Goal: Task Accomplishment & Management: Use online tool/utility

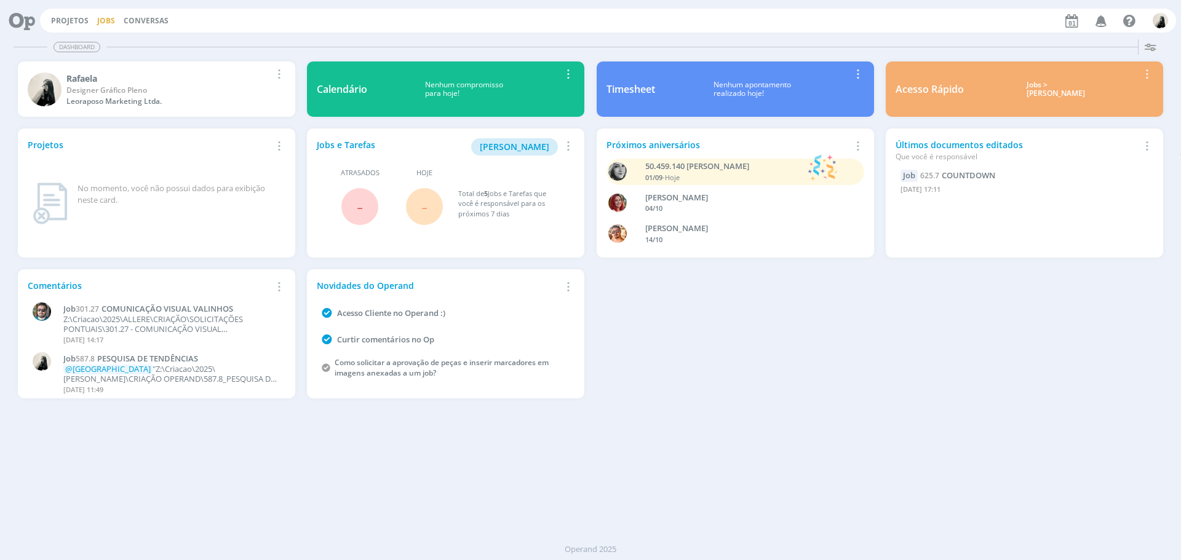
click at [101, 22] on link "Jobs" at bounding box center [106, 20] width 18 height 10
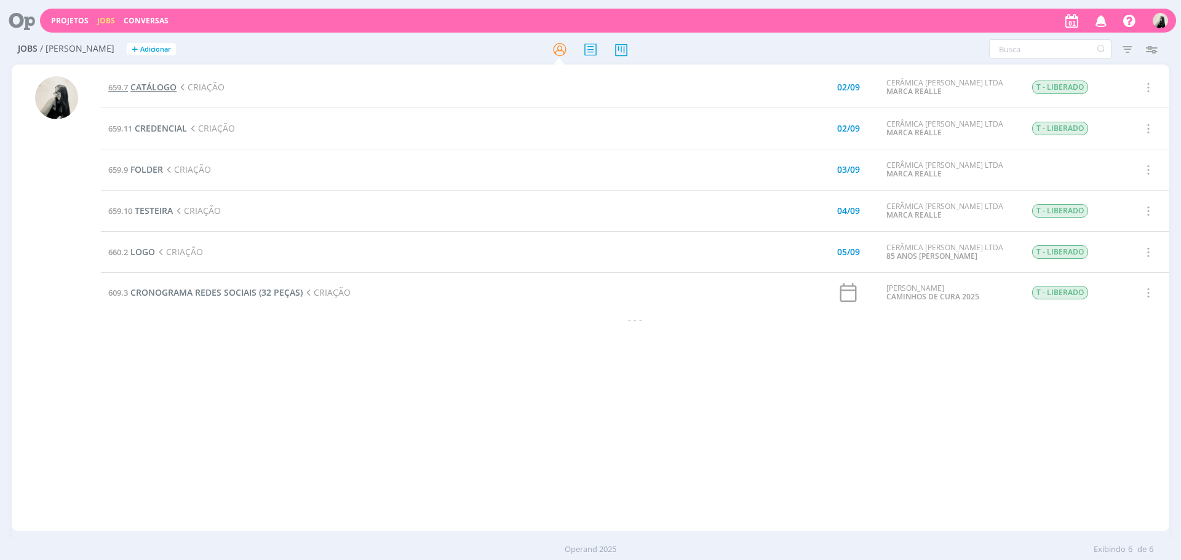
click at [148, 85] on span "CATÁLOGO" at bounding box center [153, 87] width 46 height 12
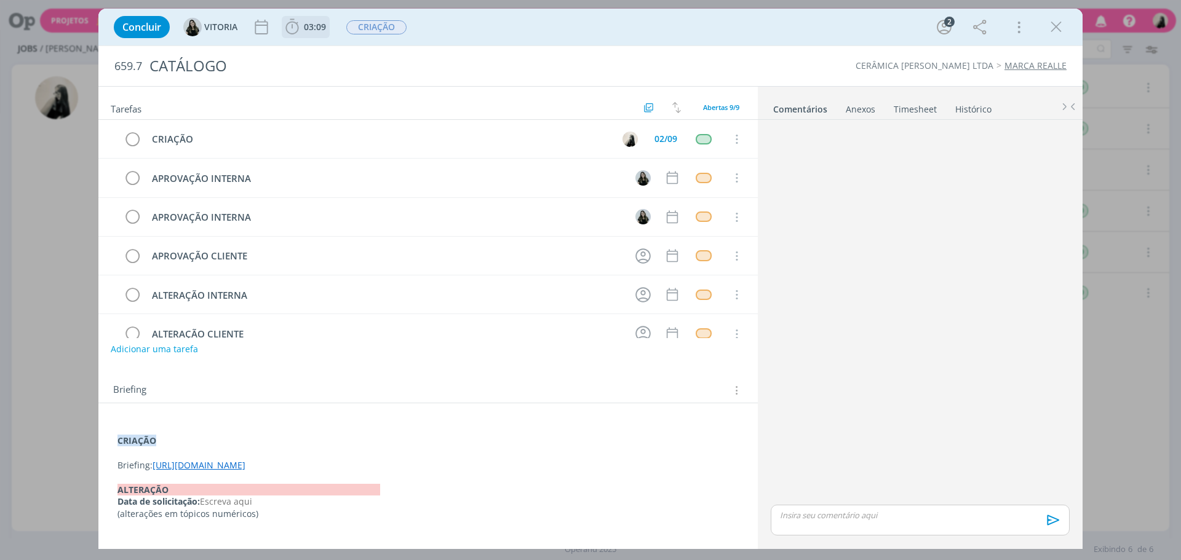
click at [300, 34] on icon "dialog" at bounding box center [292, 27] width 18 height 18
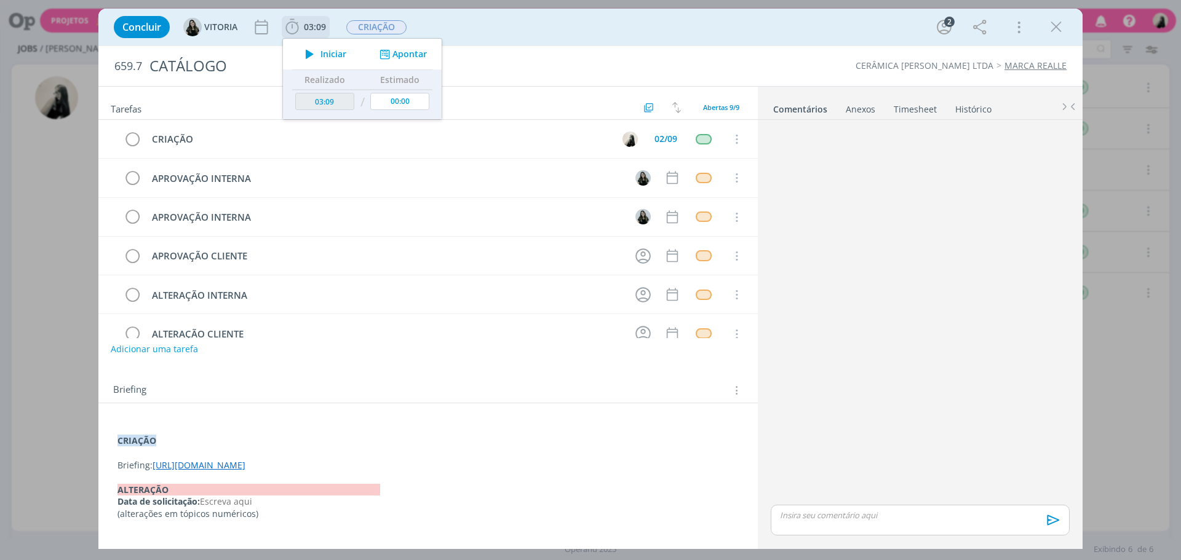
click at [306, 57] on icon "dialog" at bounding box center [310, 54] width 22 height 16
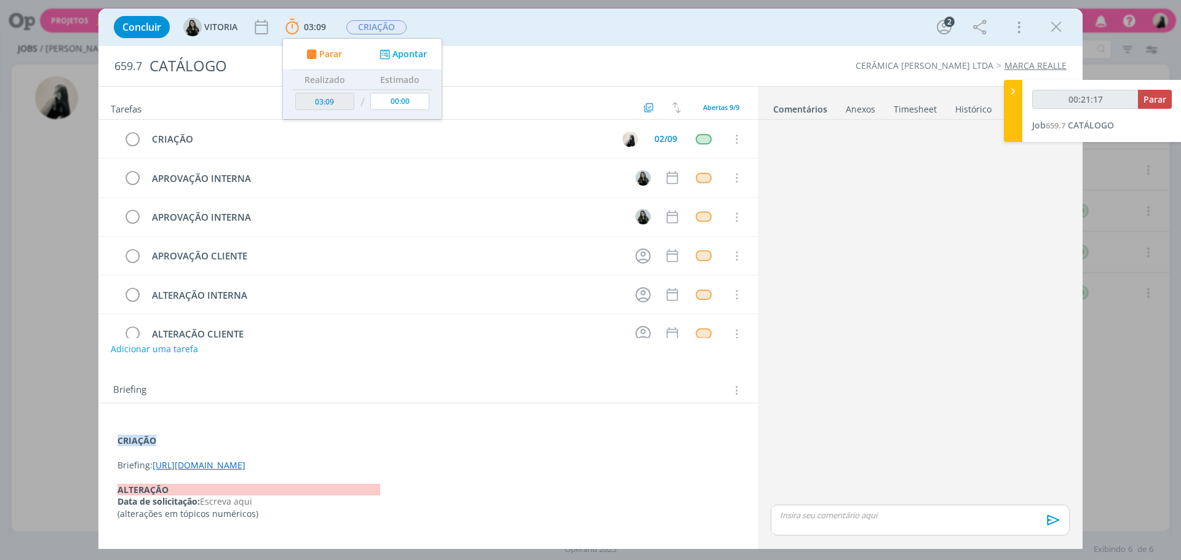
drag, startPoint x: 1050, startPoint y: 25, endPoint x: 1033, endPoint y: 30, distance: 17.3
click at [1050, 25] on icon "dialog" at bounding box center [1056, 27] width 18 height 18
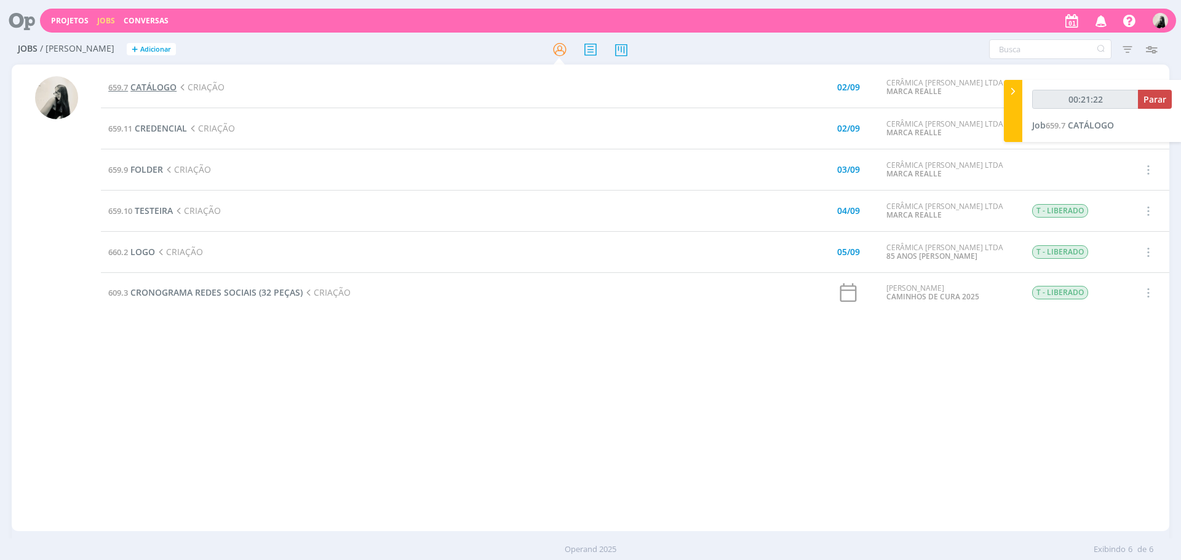
click at [162, 87] on span "CATÁLOGO" at bounding box center [153, 87] width 46 height 12
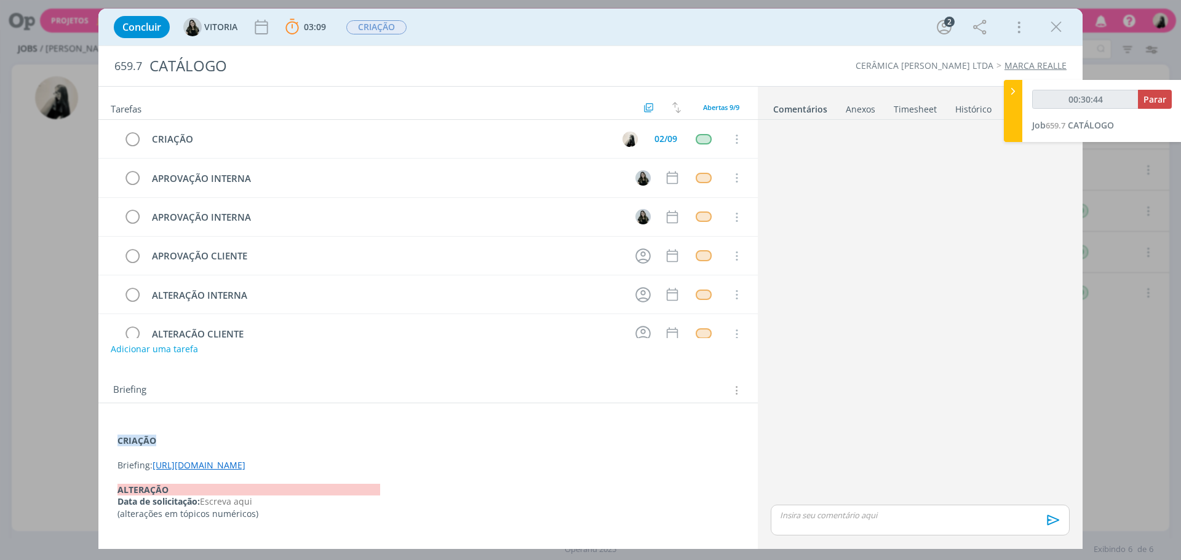
click at [841, 520] on p "dialog" at bounding box center [920, 515] width 279 height 11
type input "00:30:45"
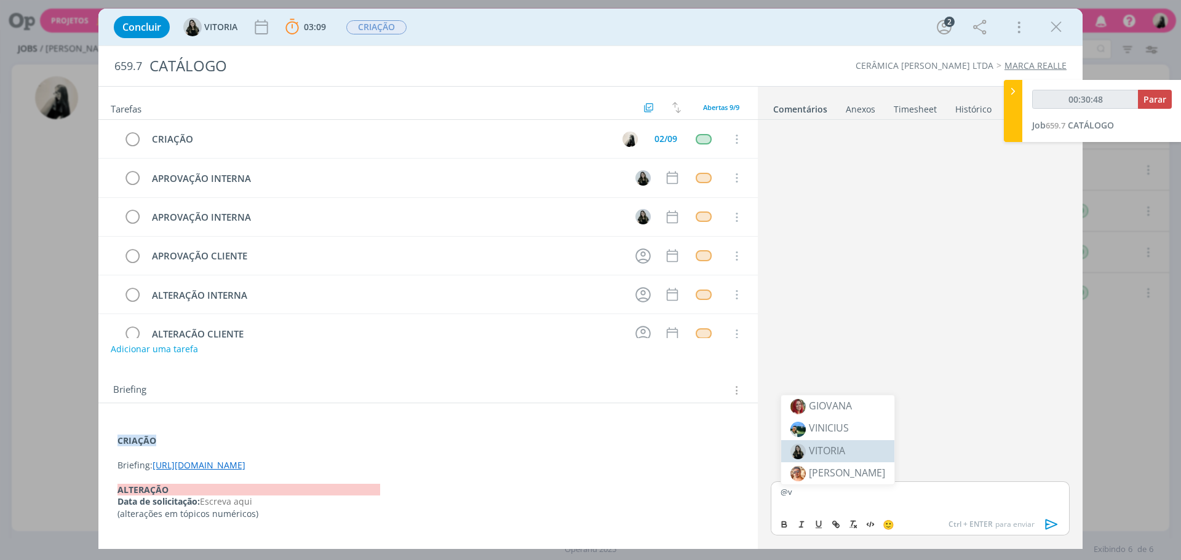
click at [825, 458] on li "VITORIA" at bounding box center [837, 451] width 113 height 22
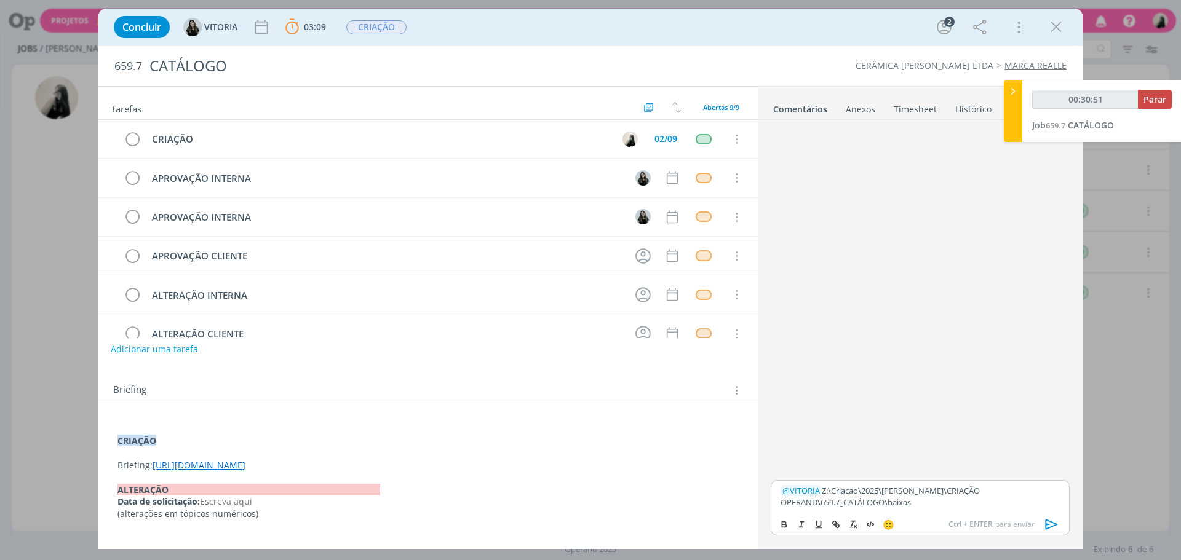
click at [1051, 522] on icon "dialog" at bounding box center [1052, 525] width 12 height 10
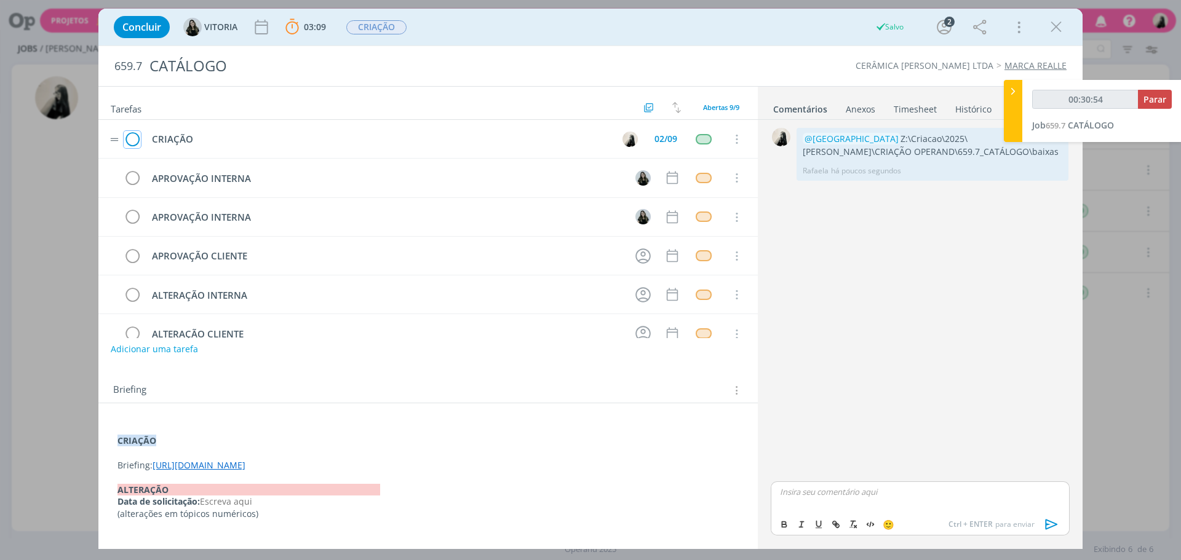
click at [133, 140] on icon "dialog" at bounding box center [132, 139] width 17 height 18
drag, startPoint x: 1061, startPoint y: 28, endPoint x: 1089, endPoint y: 58, distance: 41.8
click at [1061, 28] on icon "dialog" at bounding box center [1056, 27] width 18 height 18
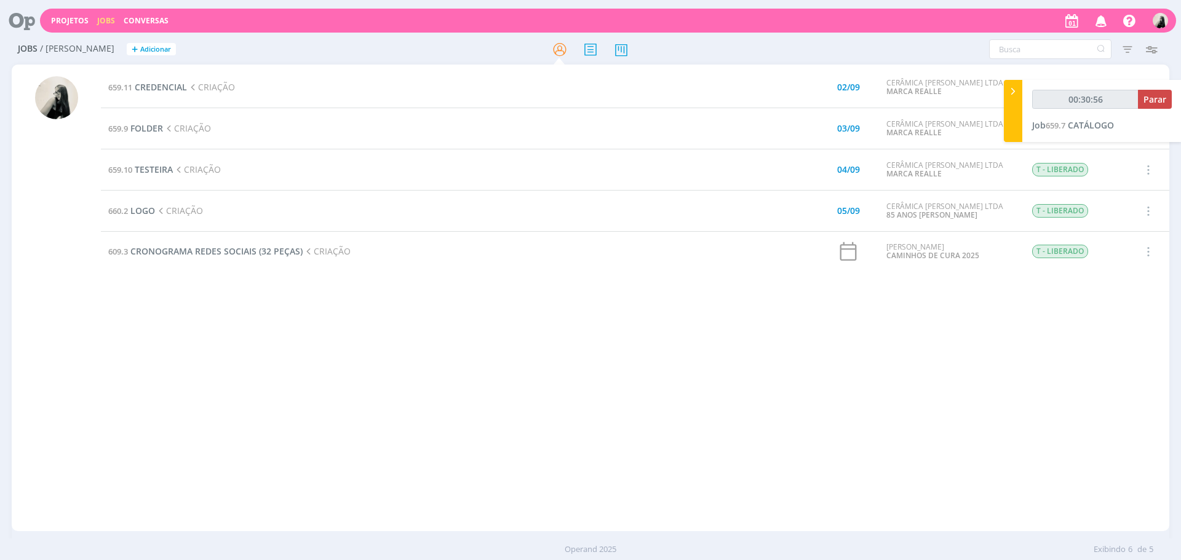
type input "00:30:57"
click at [1166, 101] on span "Parar" at bounding box center [1154, 99] width 23 height 12
click at [502, 189] on td "659.10 TESTEIRA CRIAÇÃO" at bounding box center [422, 169] width 643 height 41
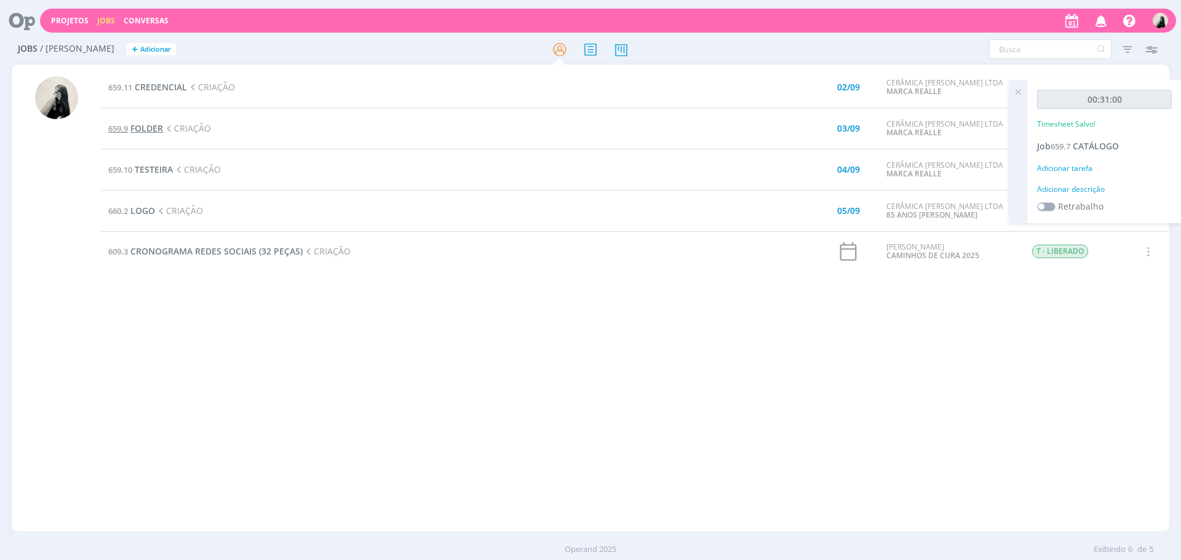
click at [147, 130] on span "FOLDER" at bounding box center [146, 128] width 33 height 12
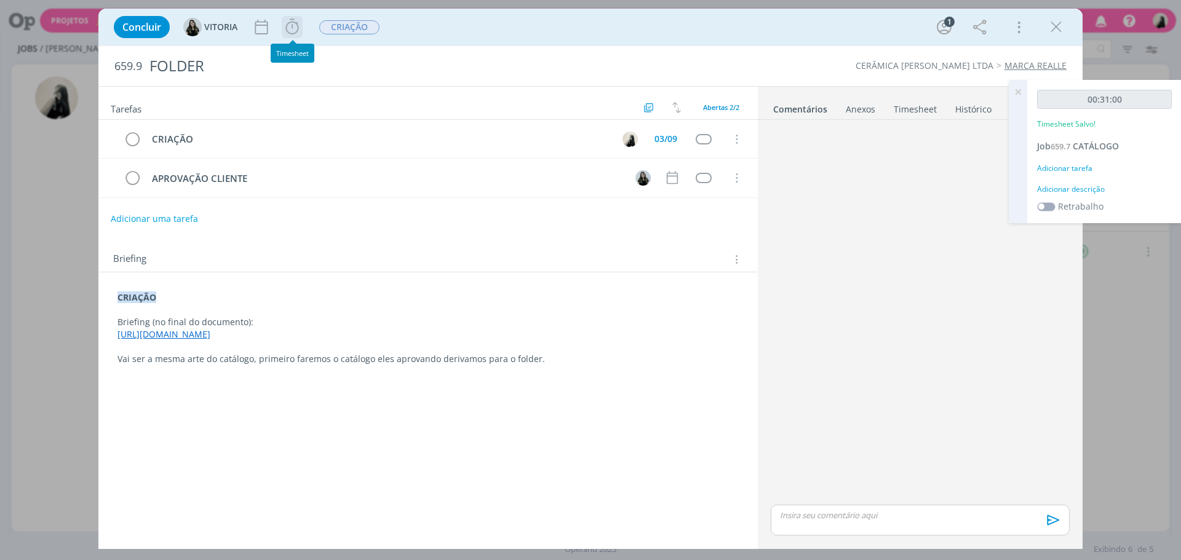
click at [284, 26] on icon "dialog" at bounding box center [292, 27] width 18 height 18
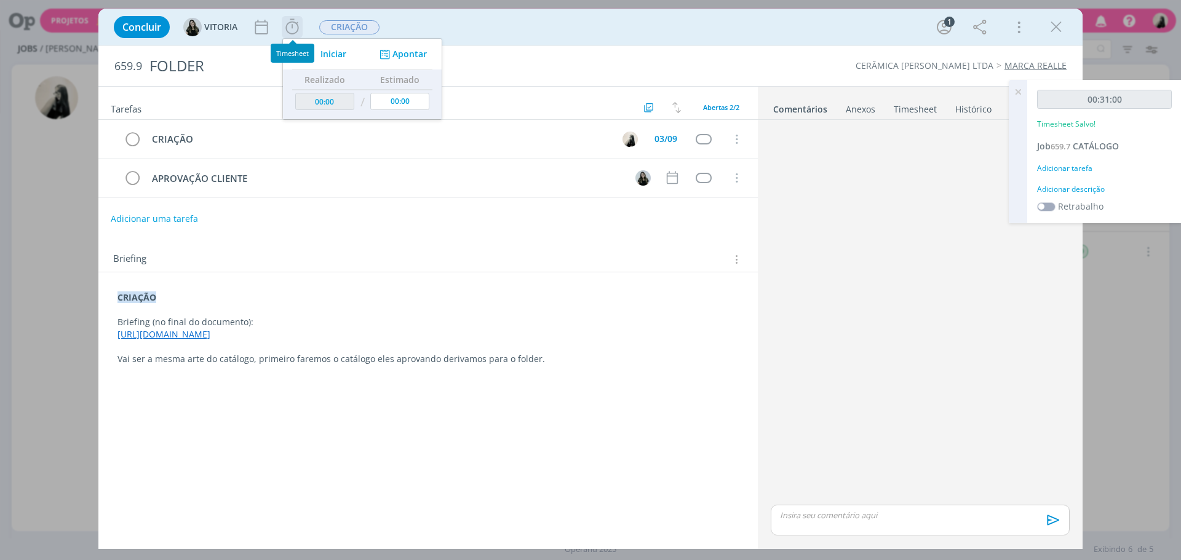
click at [316, 50] on icon "dialog" at bounding box center [310, 54] width 22 height 16
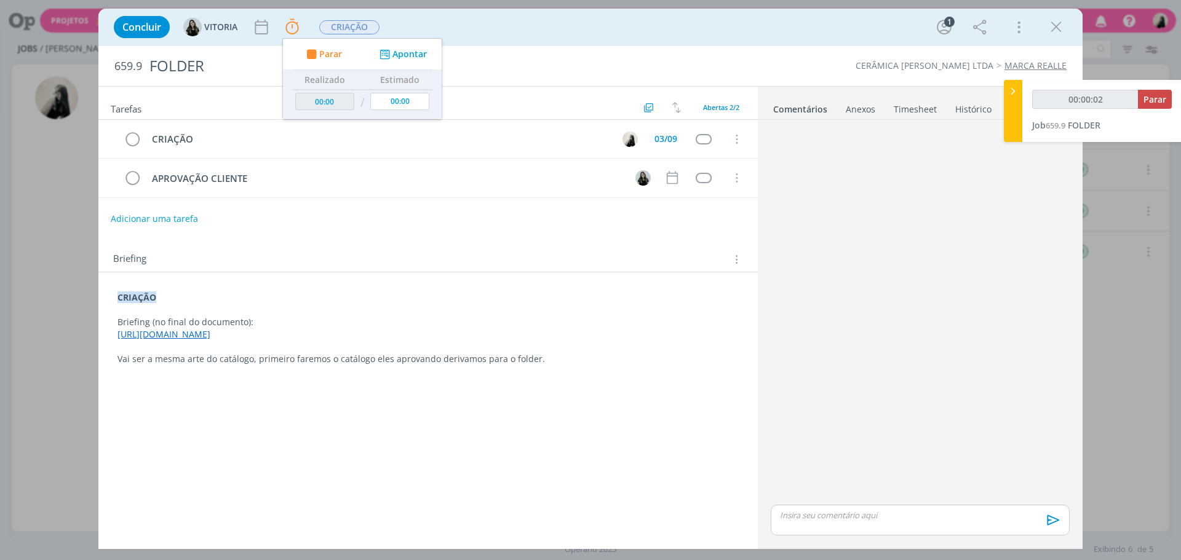
click at [210, 336] on link "[URL][DOMAIN_NAME]" at bounding box center [163, 334] width 93 height 12
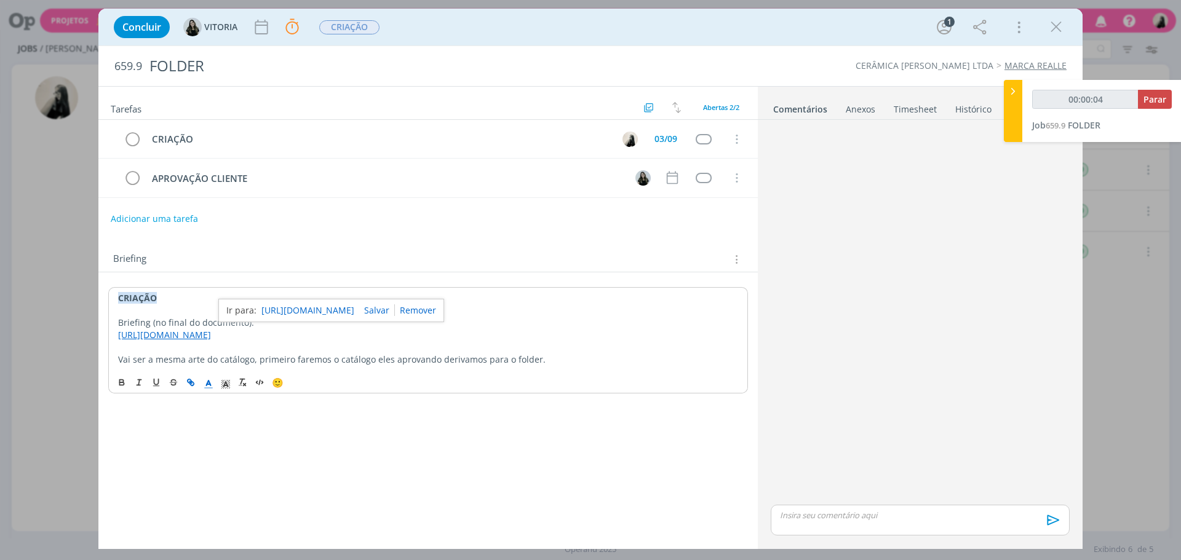
click at [349, 312] on link "[URL][DOMAIN_NAME]" at bounding box center [307, 311] width 93 height 16
type input "00:49:53"
